Goal: Information Seeking & Learning: Learn about a topic

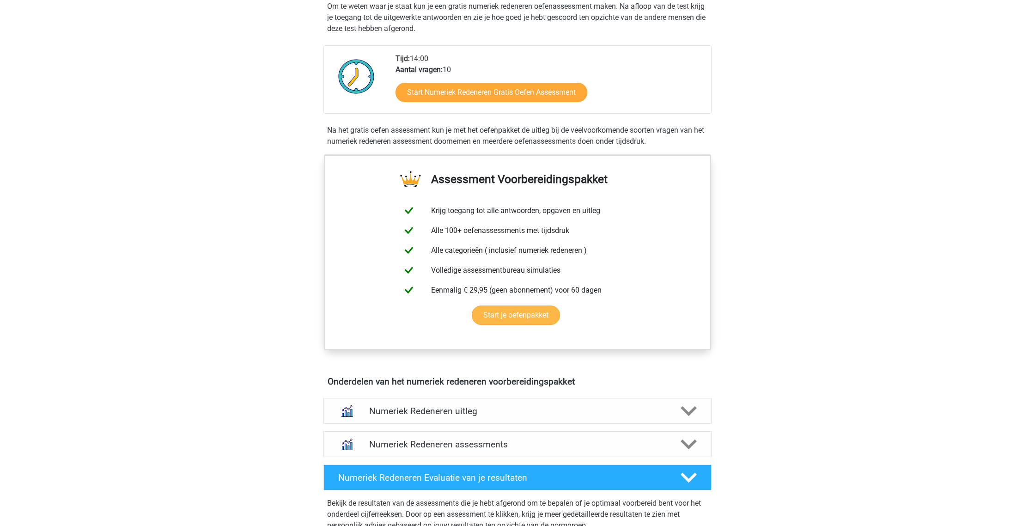
scroll to position [215, 0]
click at [440, 93] on link "Start Numeriek Redeneren Gratis Oefen Assessment" at bounding box center [491, 91] width 220 height 22
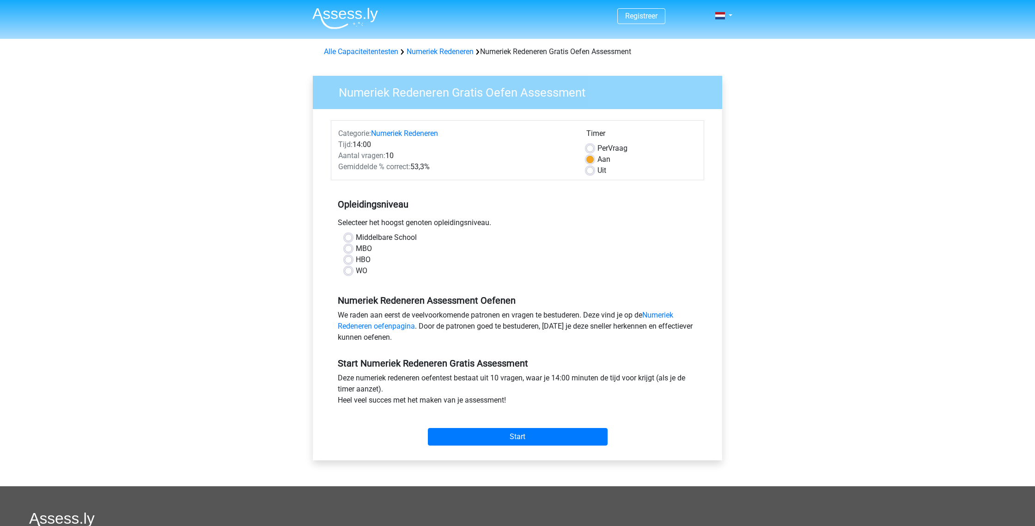
click at [353, 238] on div "Middelbare School" at bounding box center [518, 237] width 346 height 11
click at [356, 238] on label "Middelbare School" at bounding box center [386, 237] width 61 height 11
click at [348, 238] on input "Middelbare School" at bounding box center [348, 236] width 7 height 9
radio input "true"
click at [559, 442] on input "Start" at bounding box center [518, 437] width 180 height 18
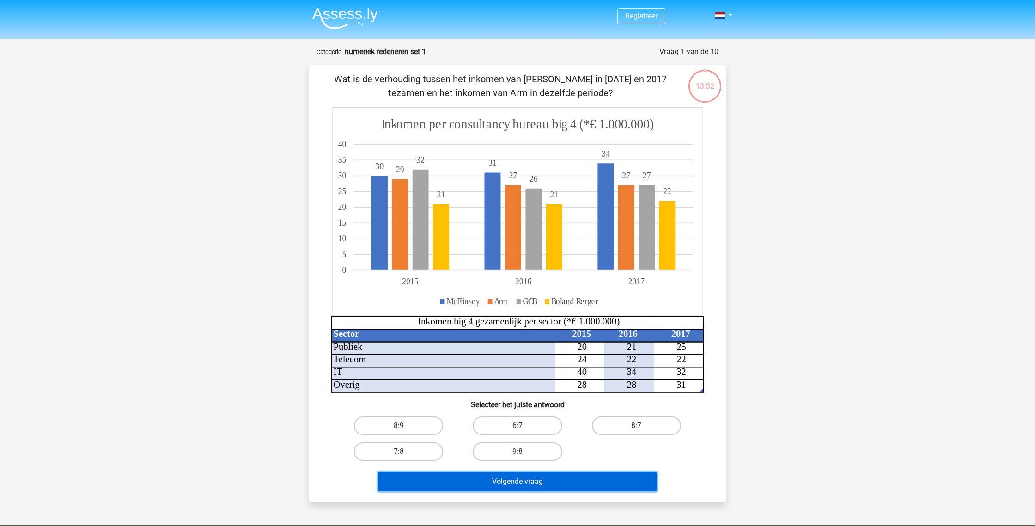
click at [488, 481] on button "Volgende vraag" at bounding box center [518, 481] width 280 height 19
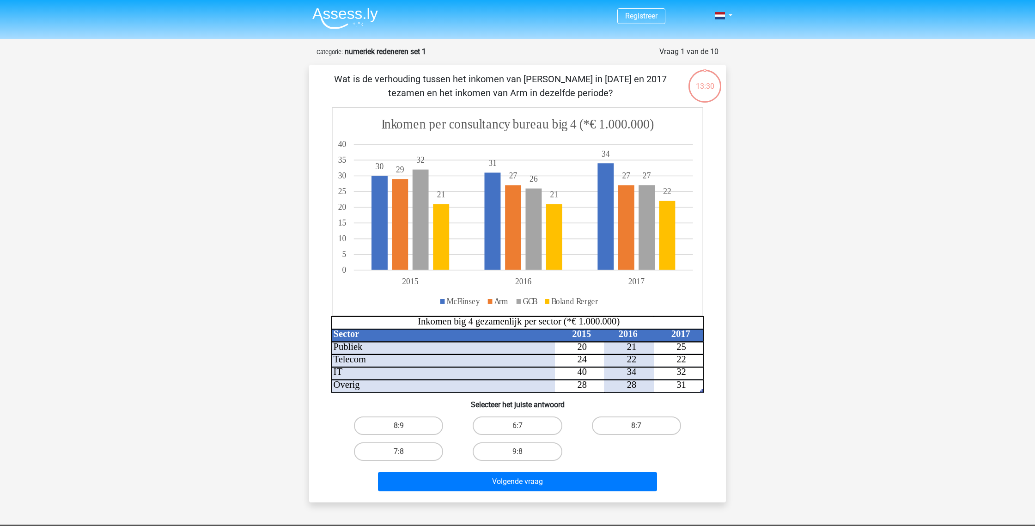
click at [342, 409] on div "Wat is de verhouding tussen het inkomen van [PERSON_NAME] in [DATE] en 2017 tez…" at bounding box center [517, 283] width 409 height 423
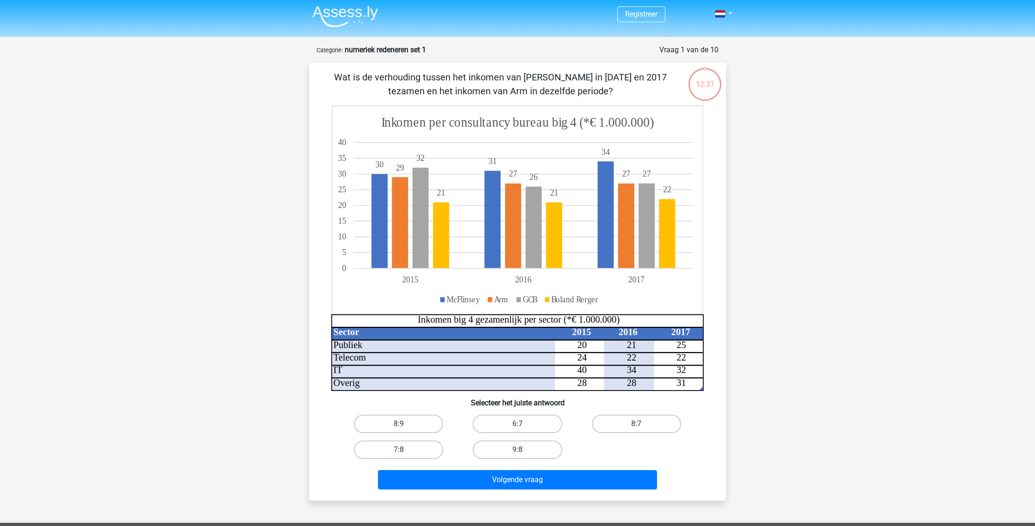
click at [402, 428] on input "8:9" at bounding box center [402, 427] width 6 height 6
radio input "true"
click at [426, 421] on label "8:9" at bounding box center [398, 423] width 89 height 18
click at [405, 424] on input "8:9" at bounding box center [402, 427] width 6 height 6
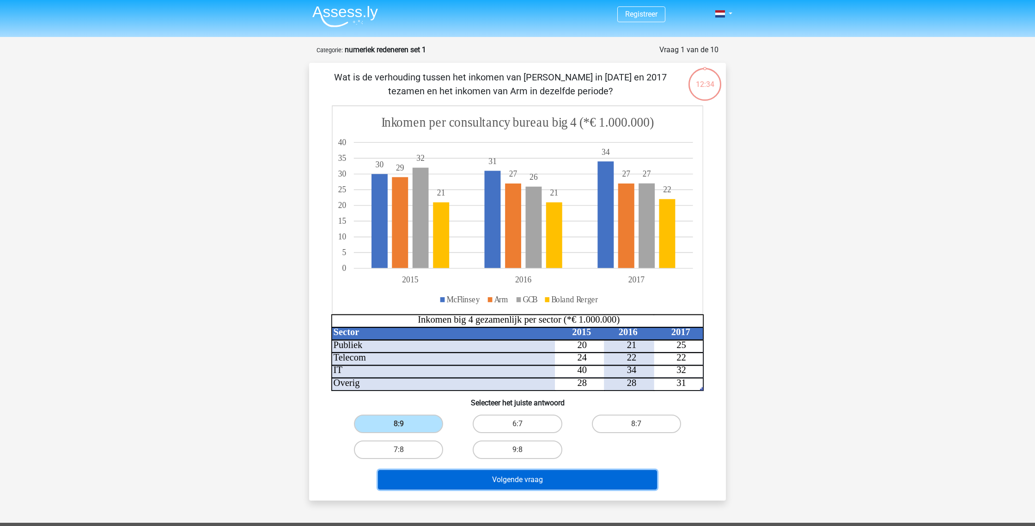
click at [542, 485] on button "Volgende vraag" at bounding box center [518, 479] width 280 height 19
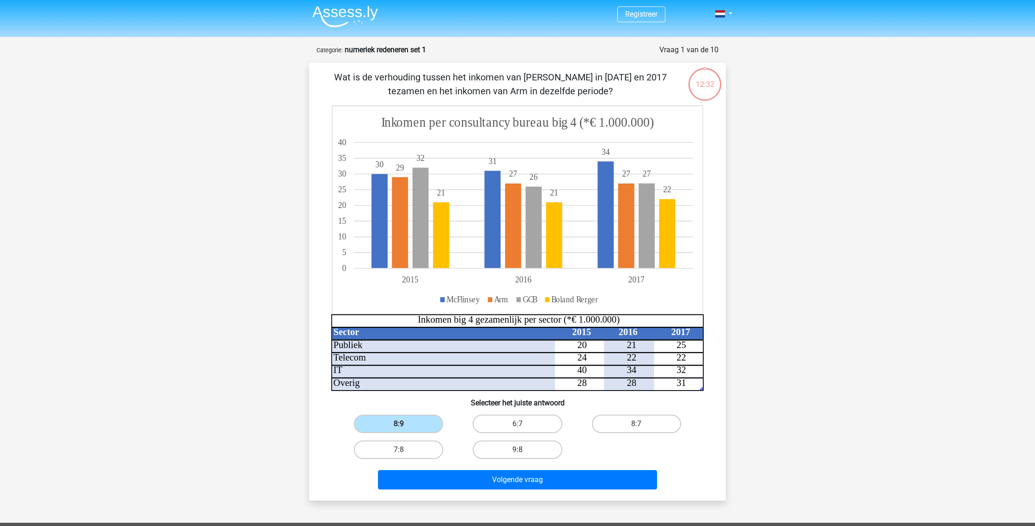
click at [411, 421] on label "8:9" at bounding box center [398, 423] width 89 height 18
click at [405, 424] on input "8:9" at bounding box center [402, 427] width 6 height 6
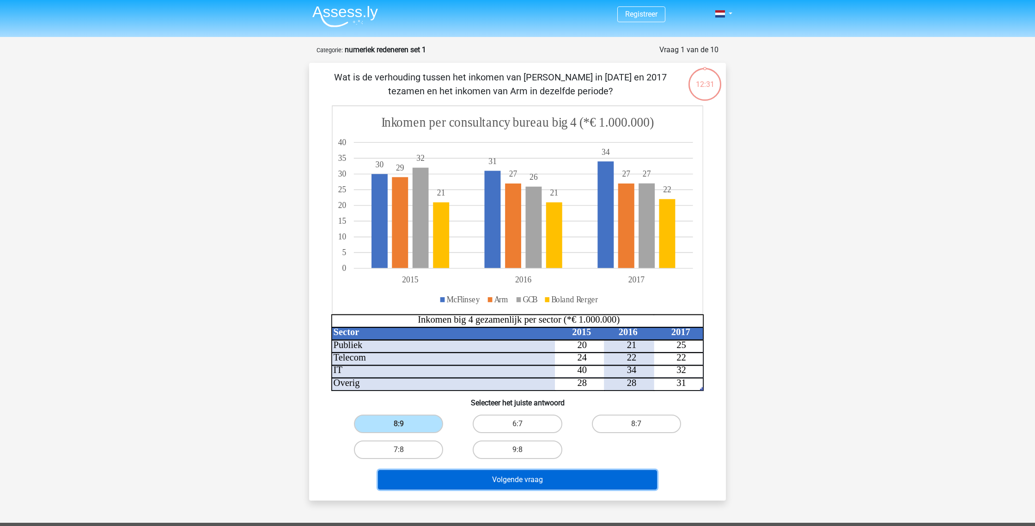
click at [488, 483] on button "Volgende vraag" at bounding box center [518, 479] width 280 height 19
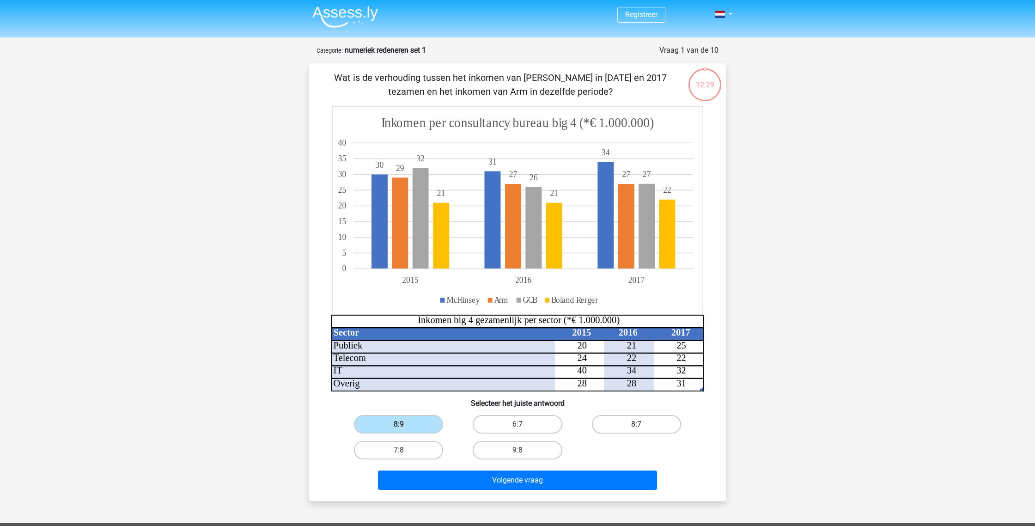
scroll to position [0, 0]
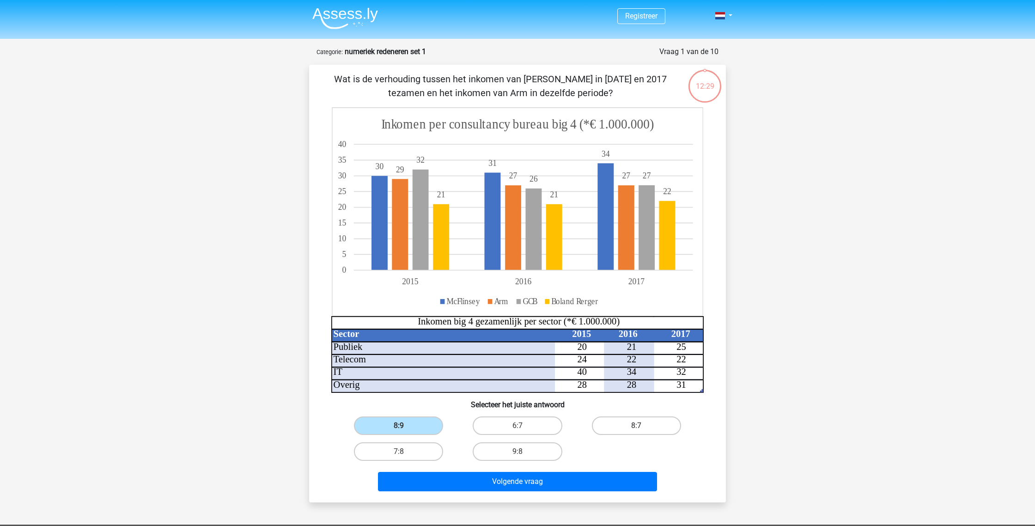
click at [619, 424] on label "8:7" at bounding box center [636, 425] width 89 height 18
click at [636, 426] on input "8:7" at bounding box center [639, 429] width 6 height 6
radio input "true"
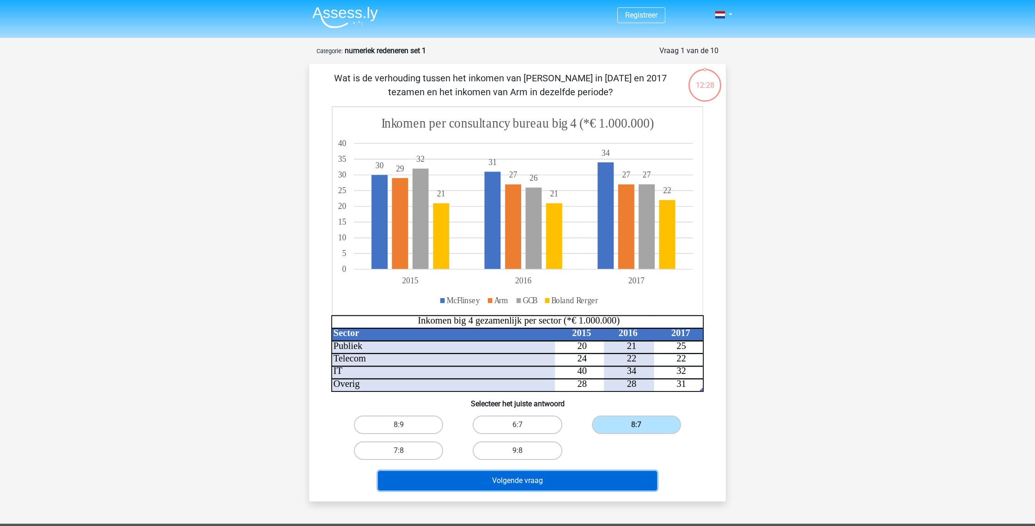
click at [506, 481] on button "Volgende vraag" at bounding box center [518, 480] width 280 height 19
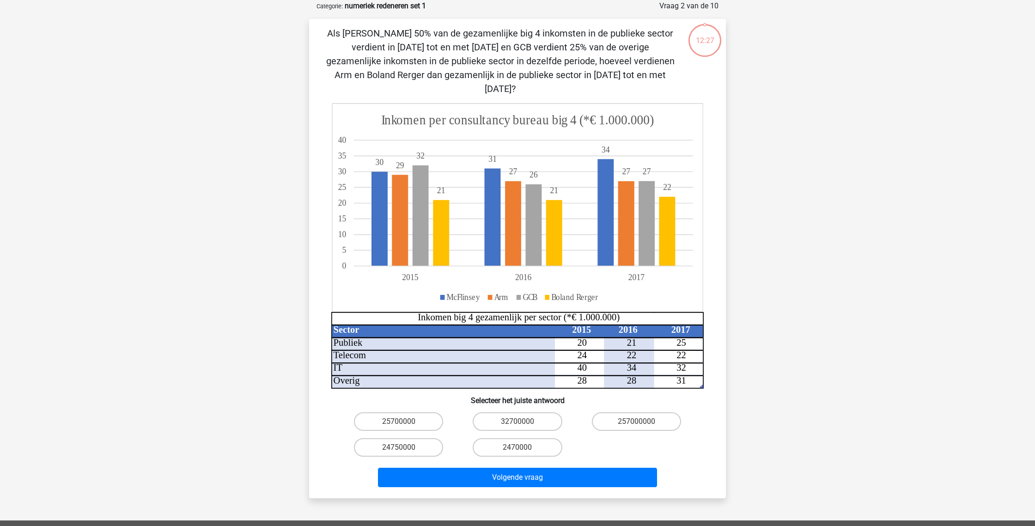
scroll to position [46, 0]
